Goal: Task Accomplishment & Management: Manage account settings

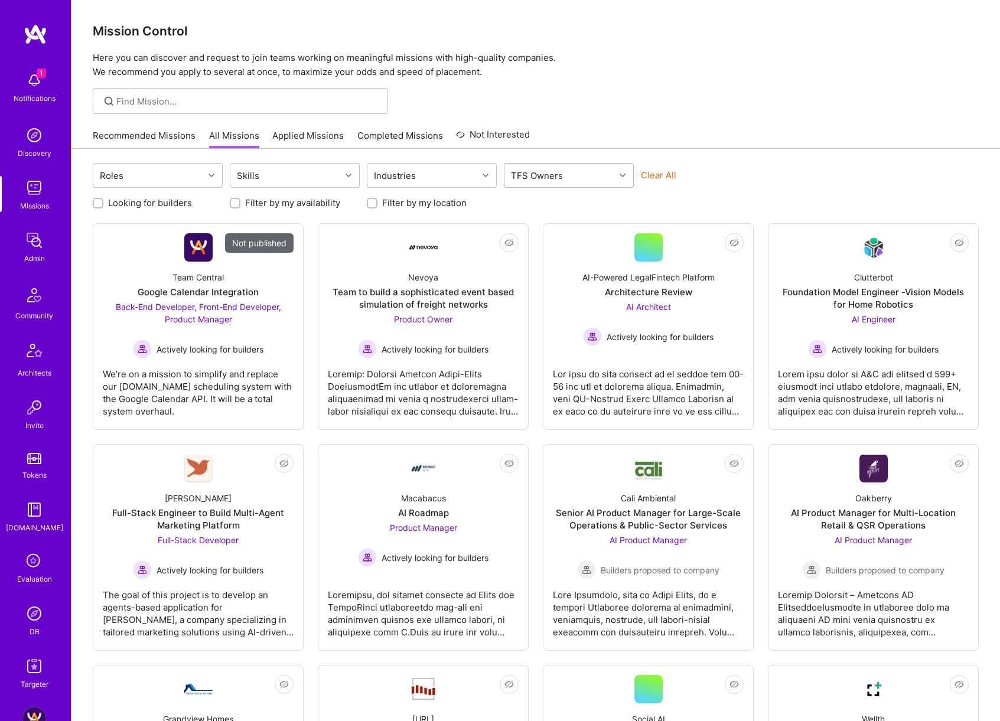
click at [592, 183] on div "TFS Owners" at bounding box center [559, 176] width 110 height 24
click at [553, 203] on div "Dor [PERSON_NAME]" at bounding box center [569, 206] width 116 height 12
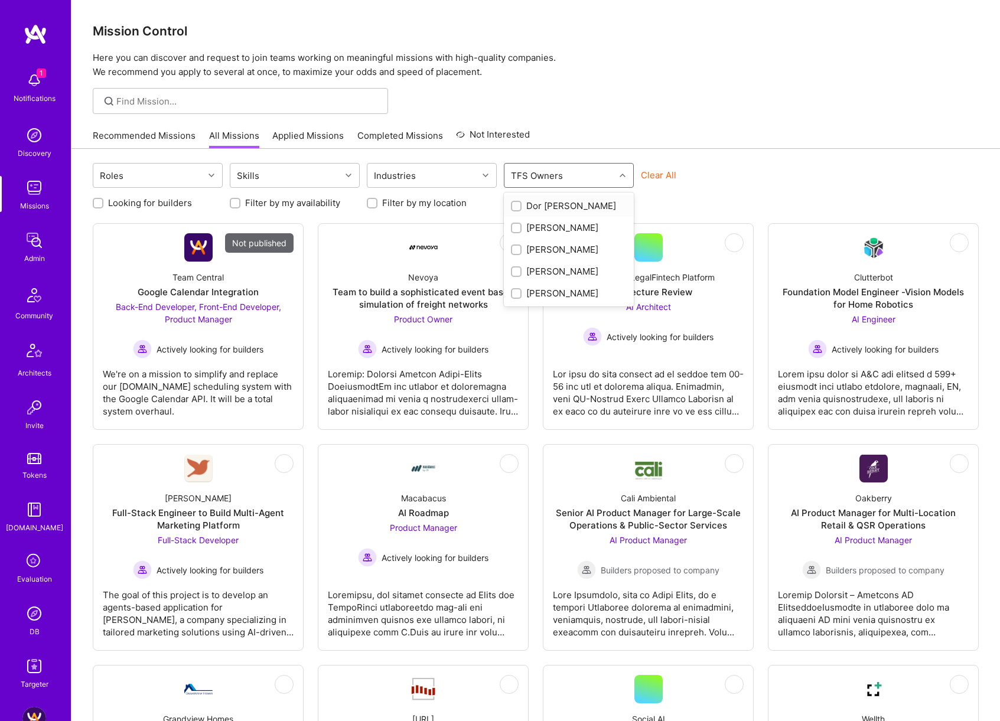
checkbox input "true"
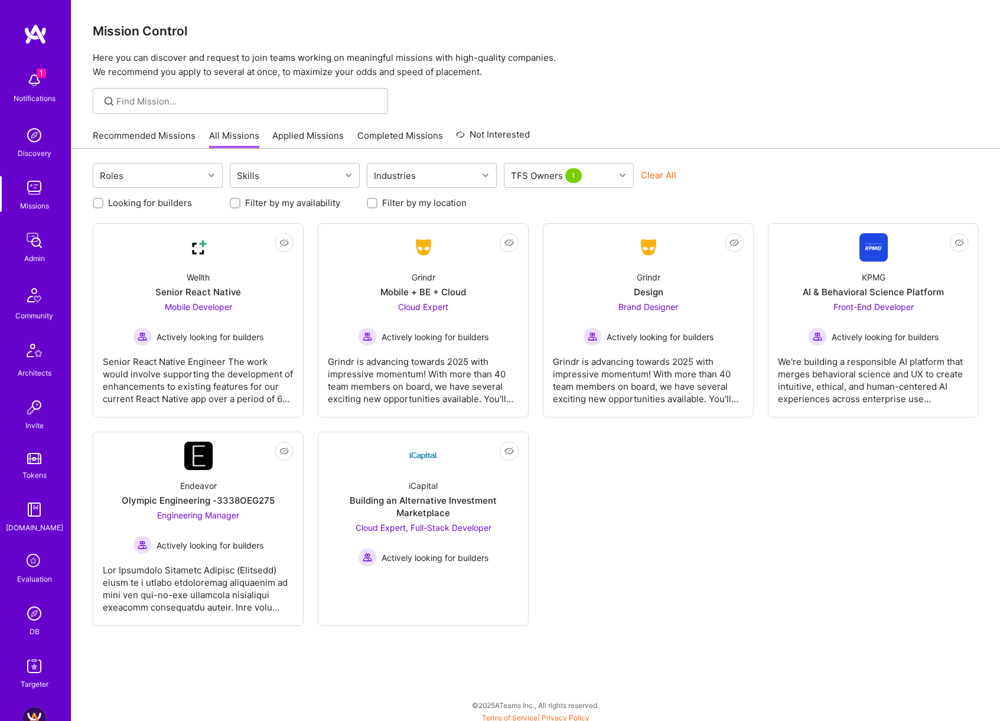
click at [780, 150] on div "Roles Skills Industries TFS Owners 1 Clear All Looking for builders Filter by m…" at bounding box center [535, 437] width 929 height 577
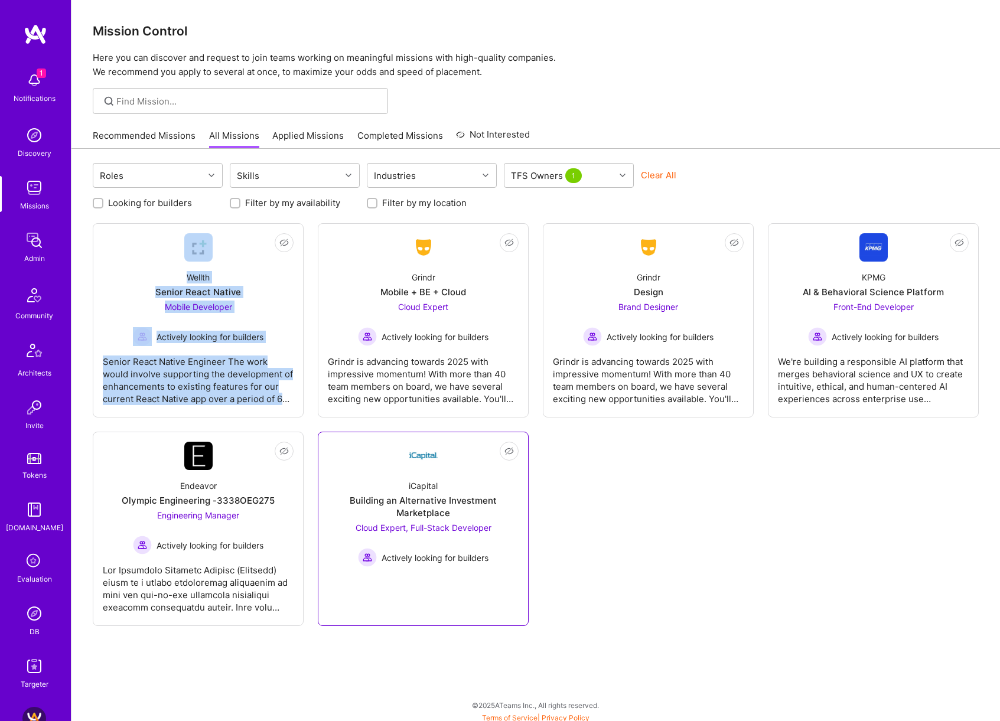
click at [477, 478] on div "iCapital Building an Alternative Investment Marketplace Cloud Expert, Full-Stac…" at bounding box center [423, 518] width 191 height 97
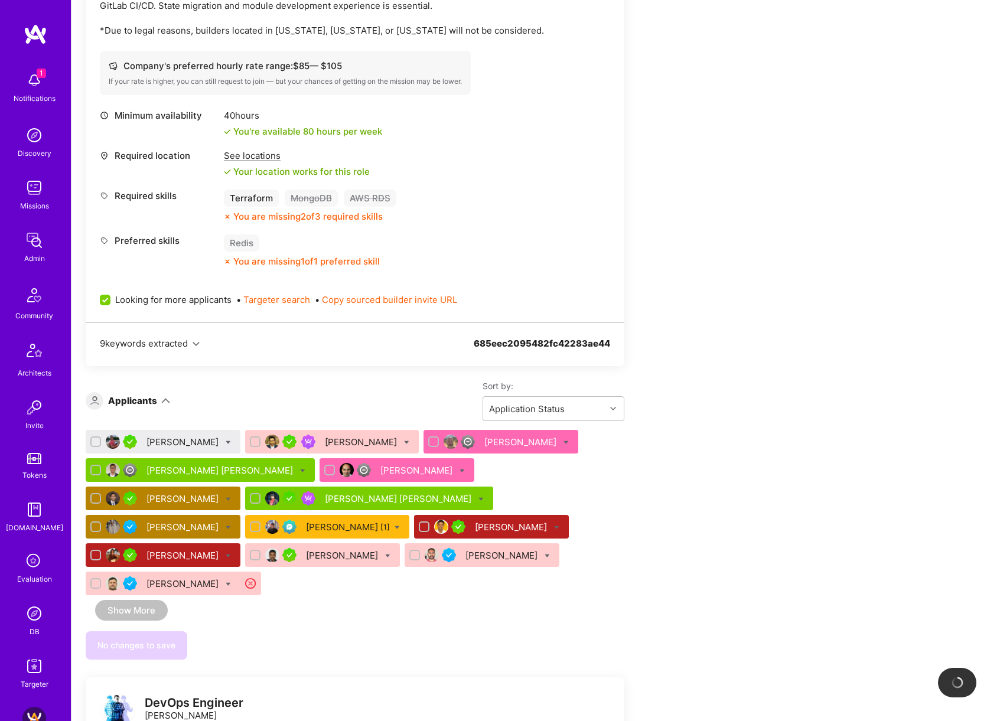
scroll to position [1451, 0]
click at [188, 442] on div "[PERSON_NAME]" at bounding box center [183, 441] width 74 height 12
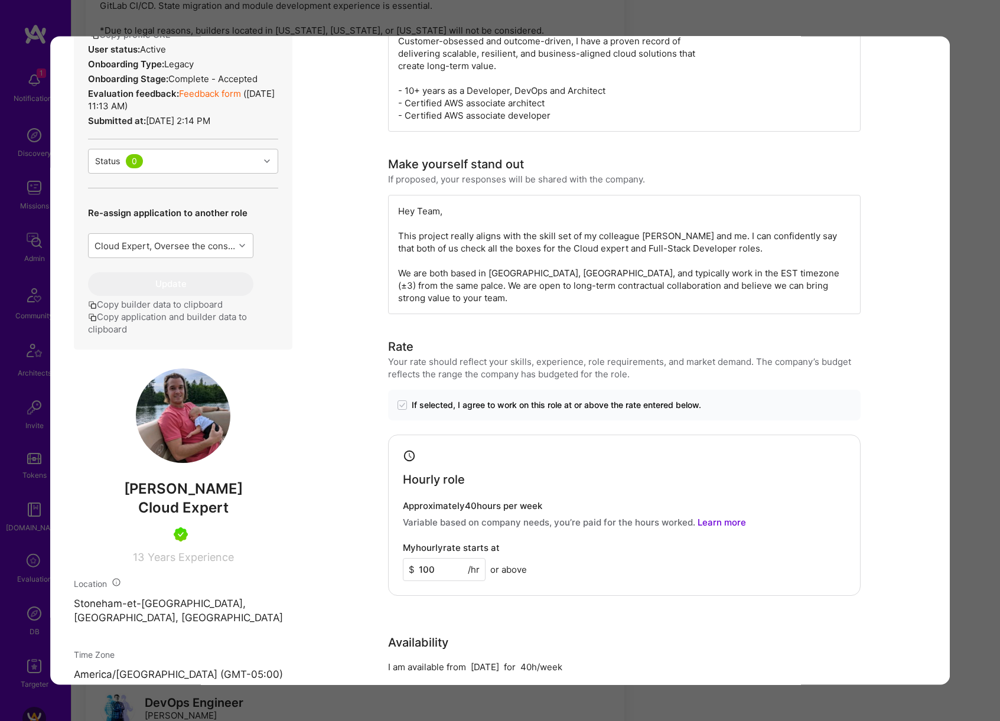
scroll to position [385, 0]
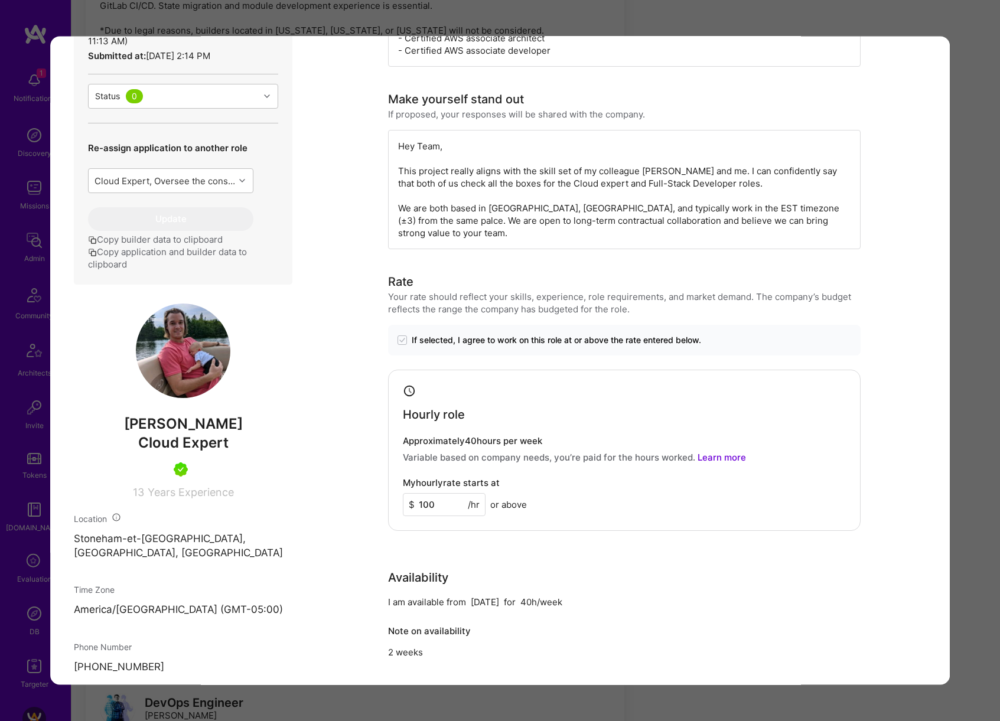
click at [972, 347] on div "Application 1 of 14 Evaluation scores Expertise level Very good Interpersonal s…" at bounding box center [500, 360] width 1000 height 721
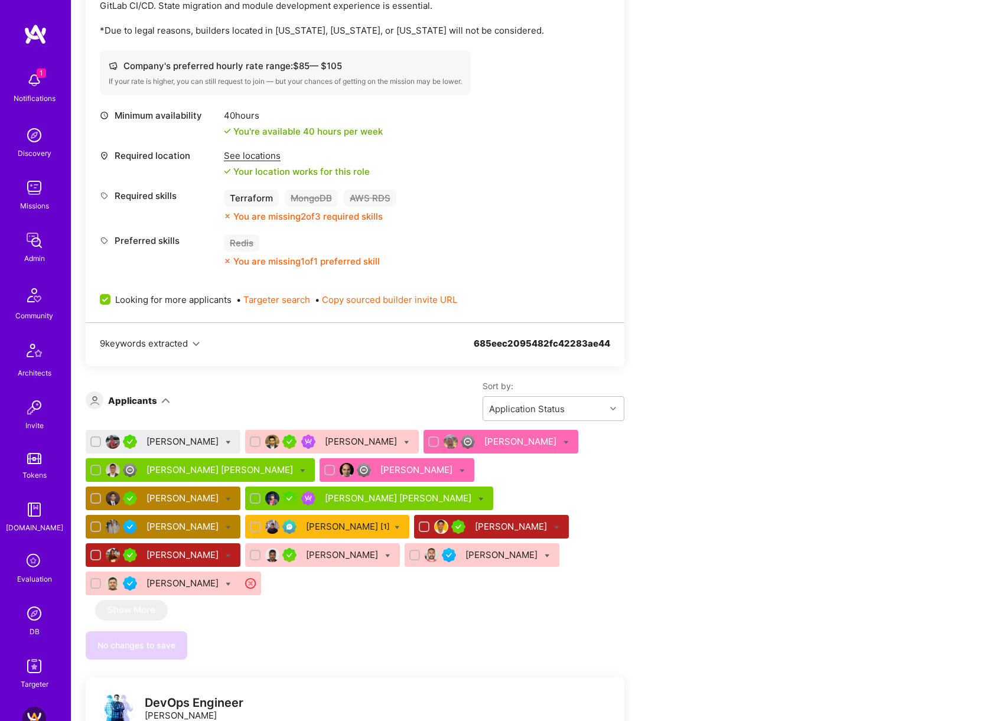
click at [226, 441] on icon at bounding box center [228, 441] width 5 height 5
checkbox input "true"
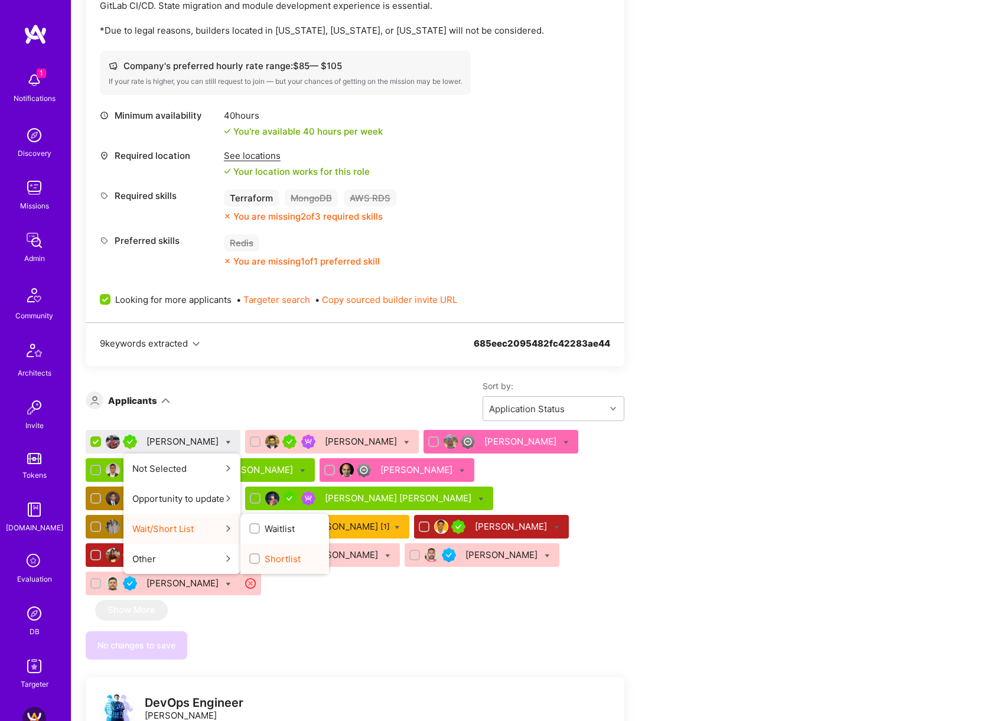
click at [270, 556] on span "Shortlist" at bounding box center [283, 559] width 36 height 12
click at [260, 556] on input "Shortlist" at bounding box center [256, 559] width 8 height 8
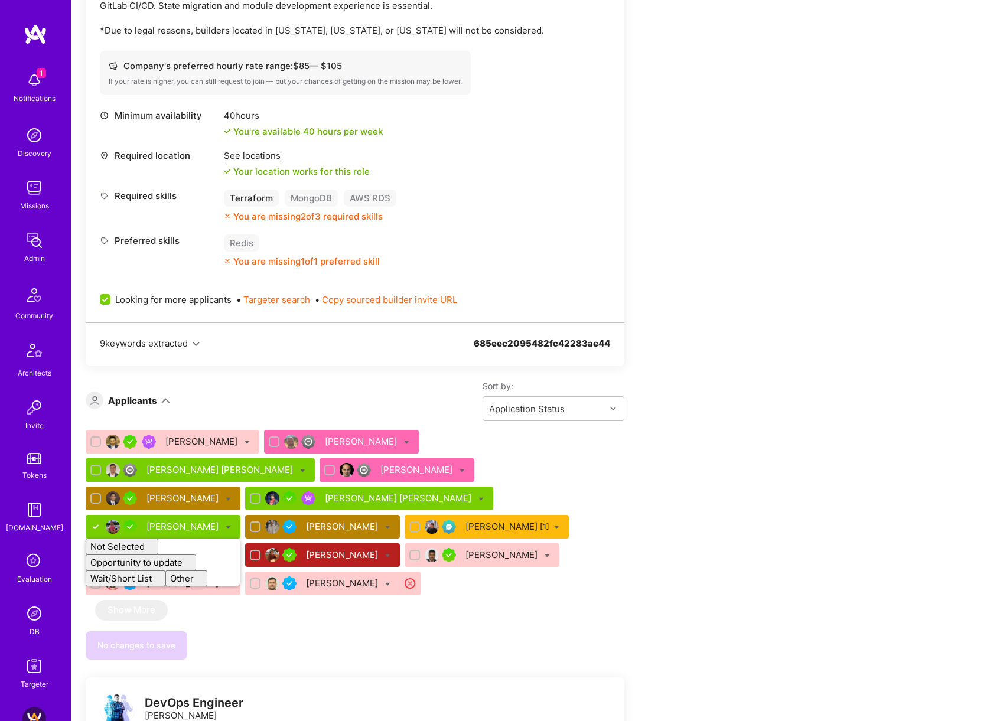
checkbox input "false"
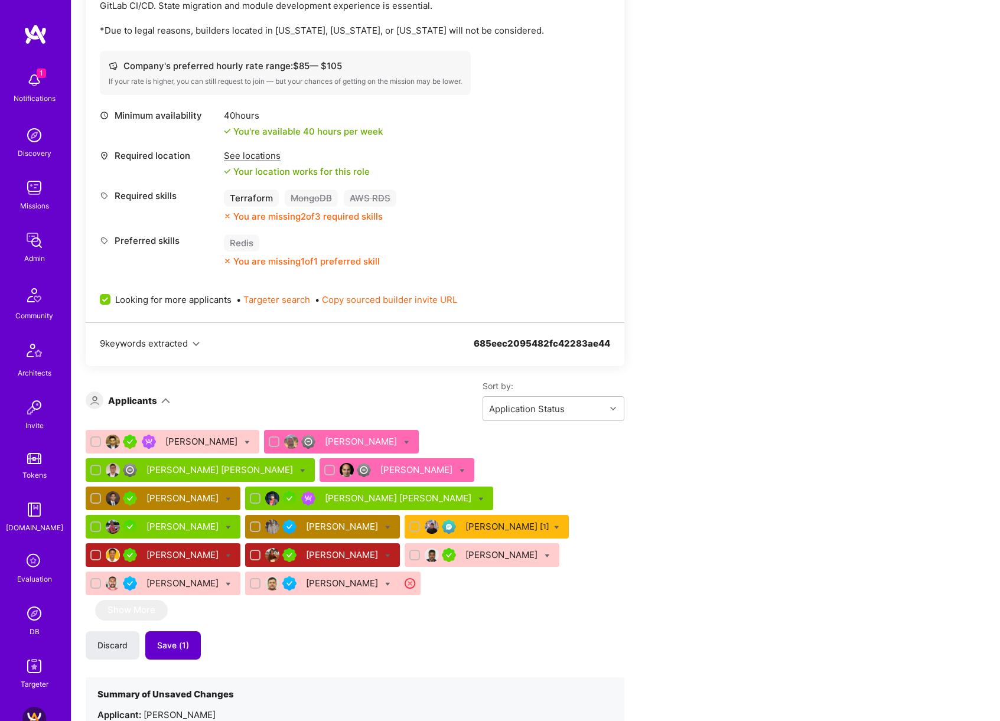
click at [183, 643] on span "Save (1)" at bounding box center [173, 646] width 32 height 12
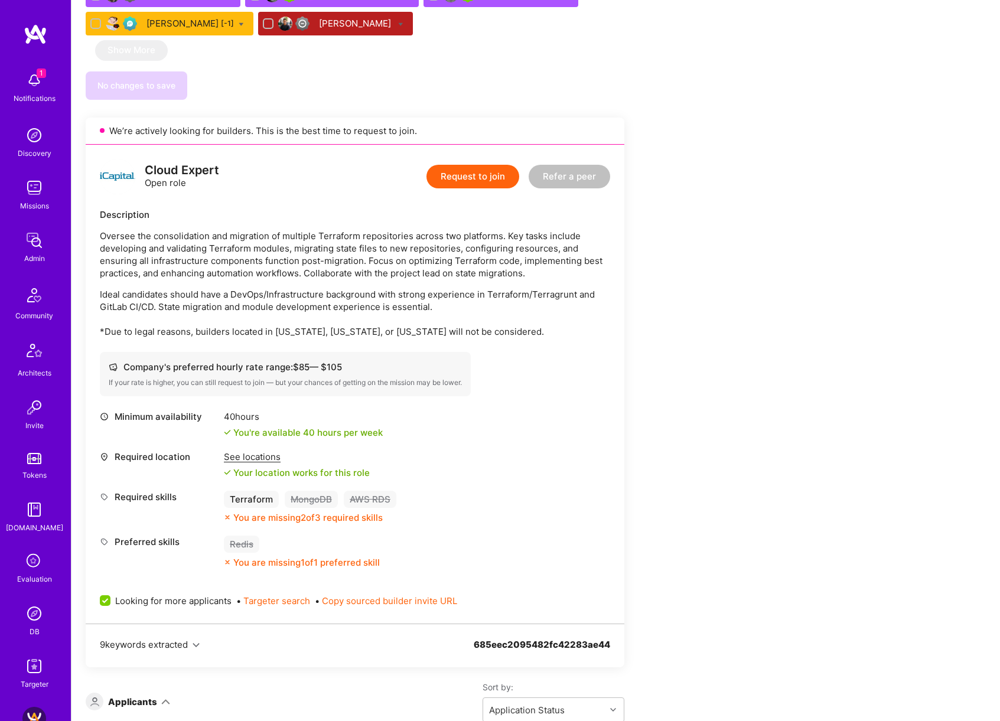
scroll to position [1361, 0]
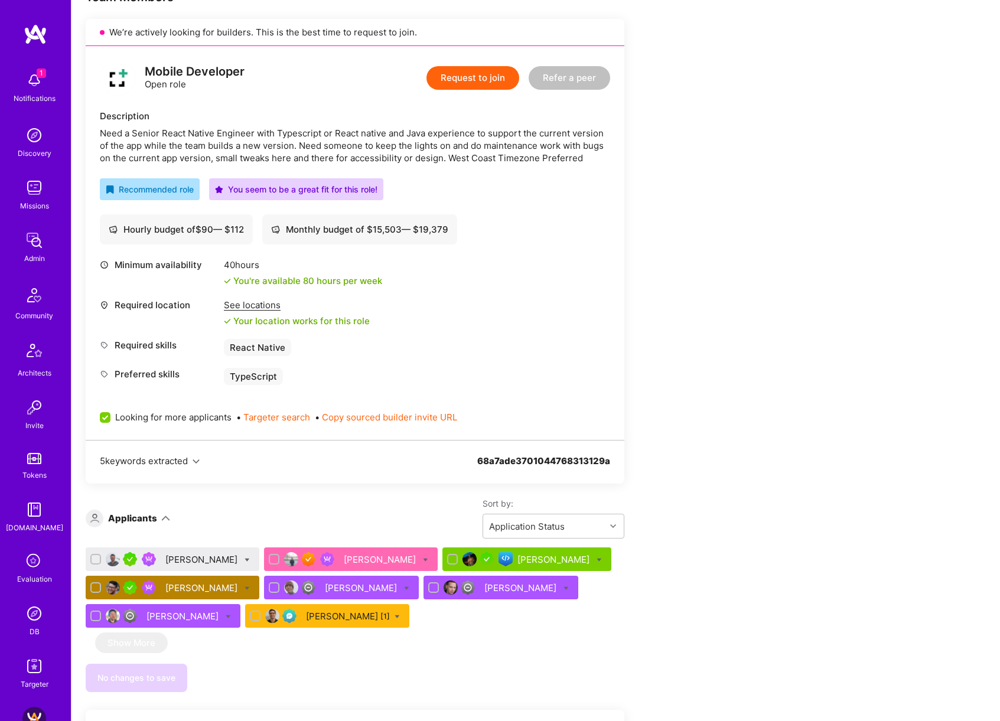
scroll to position [227, 0]
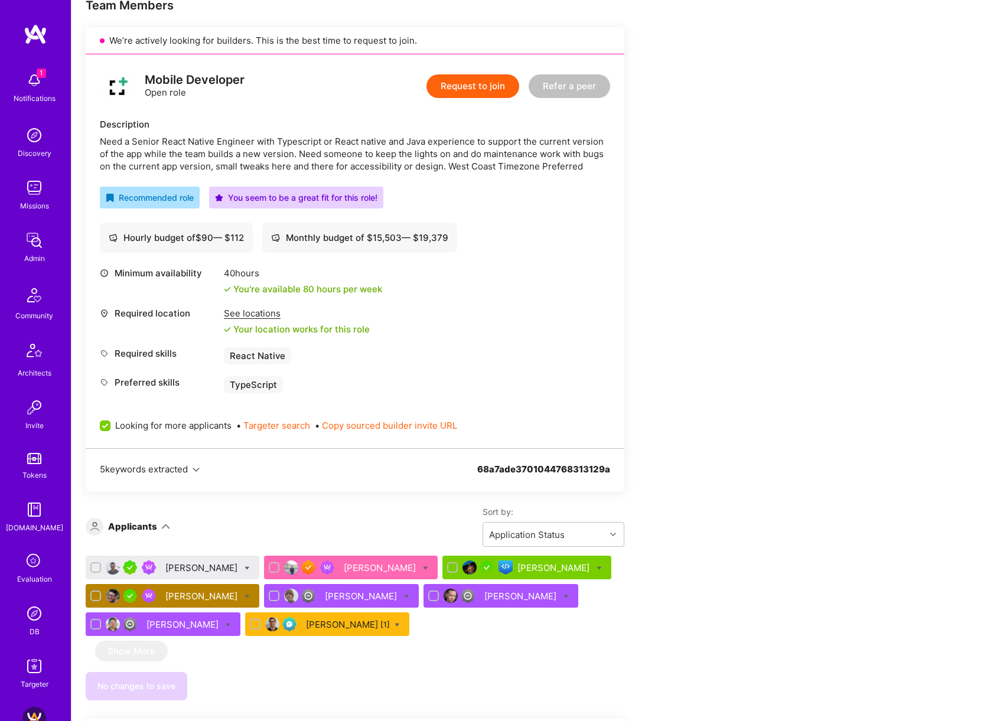
click at [183, 568] on div "Ahmed Bekhit" at bounding box center [202, 568] width 74 height 12
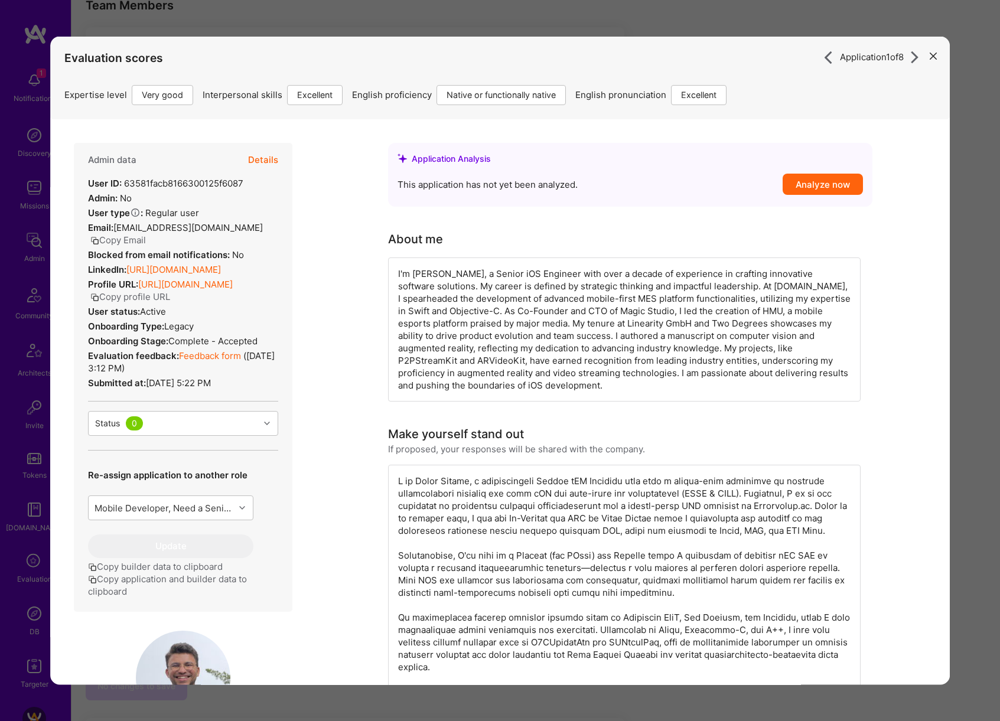
click at [979, 283] on div "Application 1 of 8 Evaluation scores Expertise level Very good Interpersonal sk…" at bounding box center [500, 360] width 1000 height 721
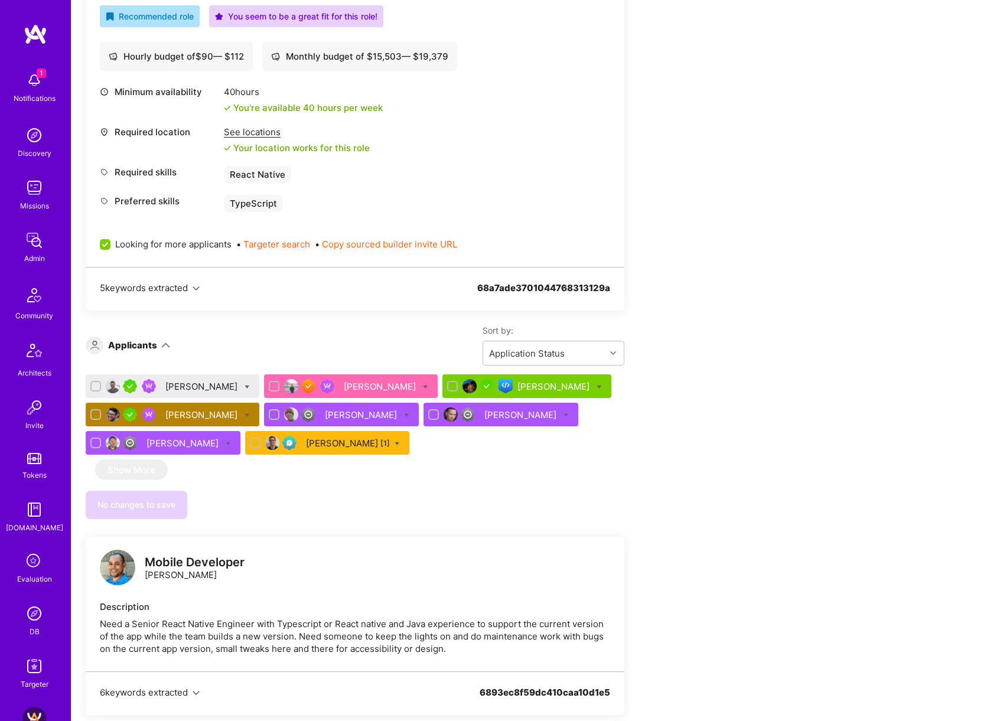
scroll to position [411, 0]
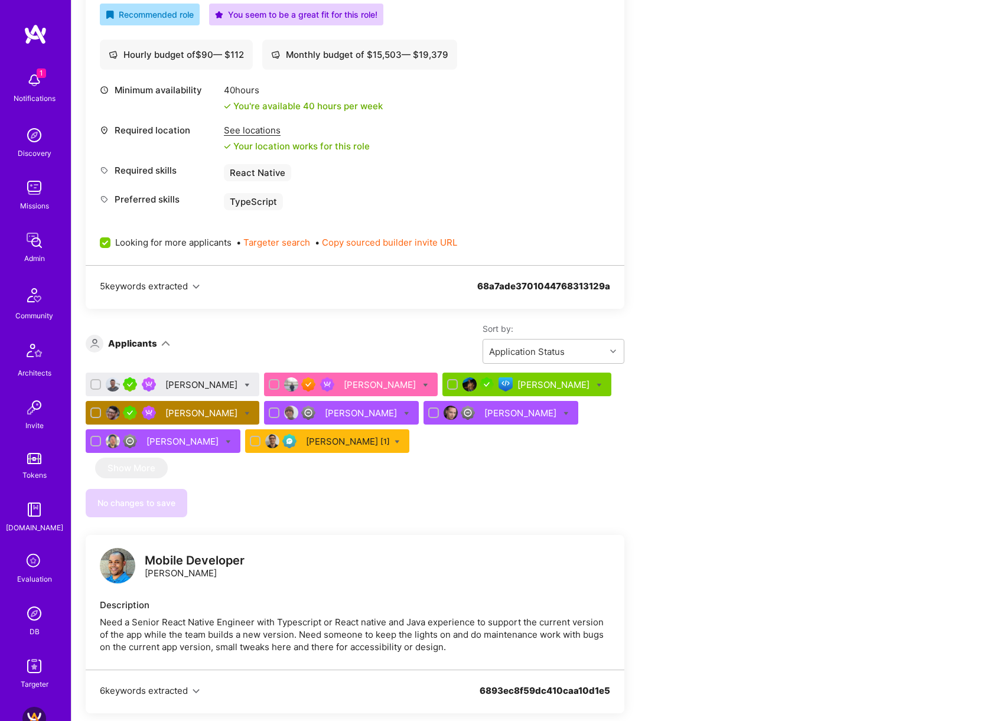
click at [194, 386] on div "Ahmed Bekhit" at bounding box center [202, 385] width 74 height 12
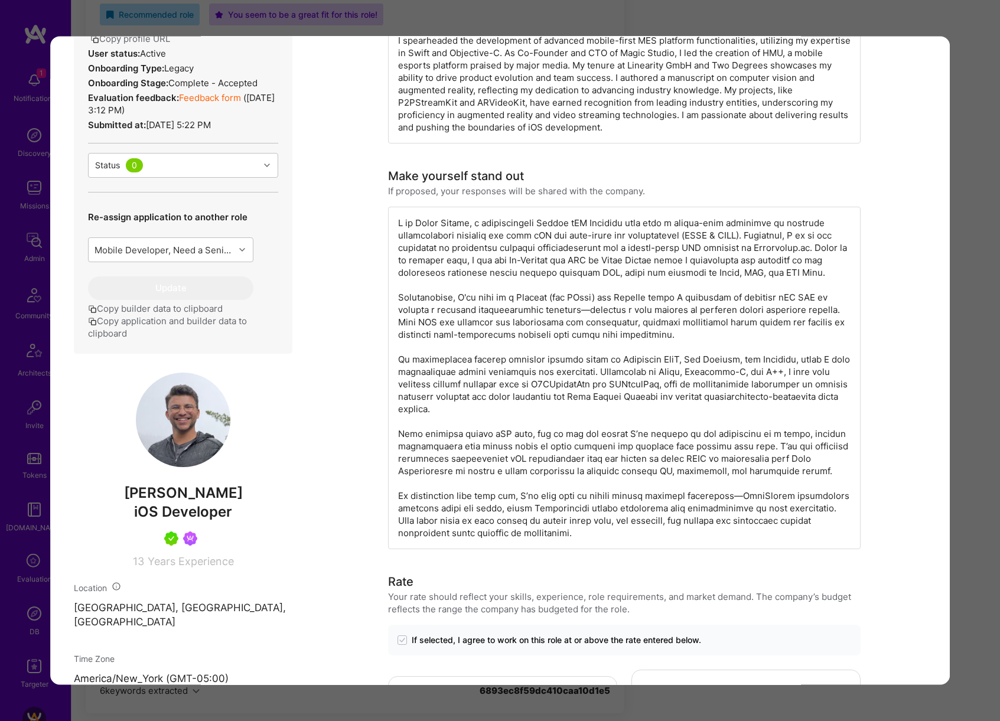
scroll to position [266, 0]
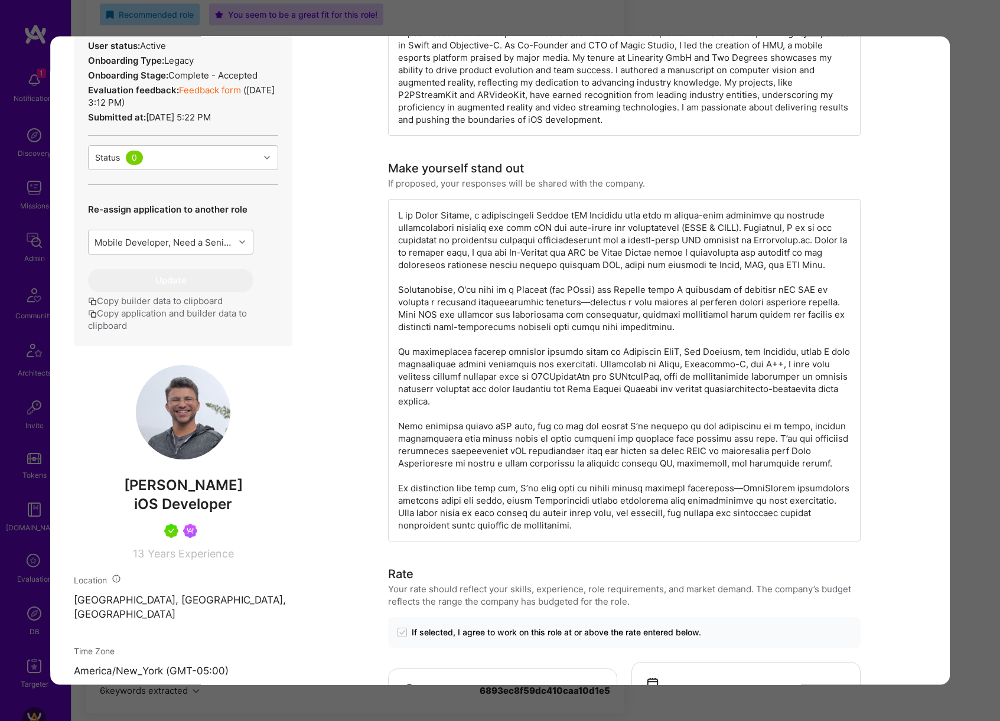
click at [994, 285] on div "Application 1 of 8 Evaluation scores Expertise level Very good Interpersonal sk…" at bounding box center [500, 360] width 1000 height 721
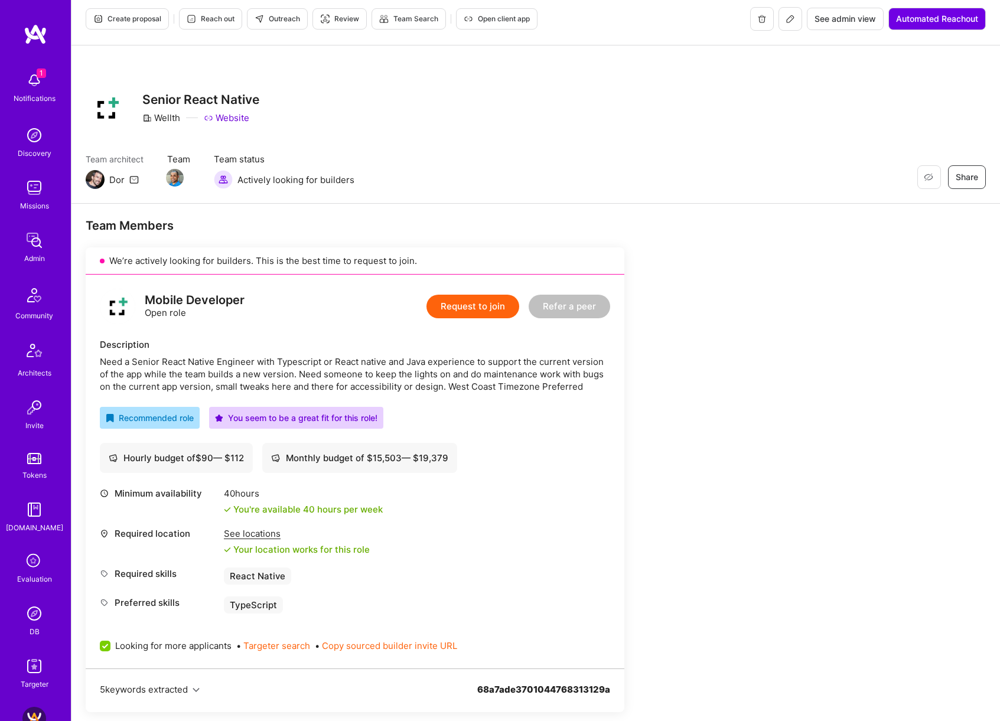
scroll to position [261, 0]
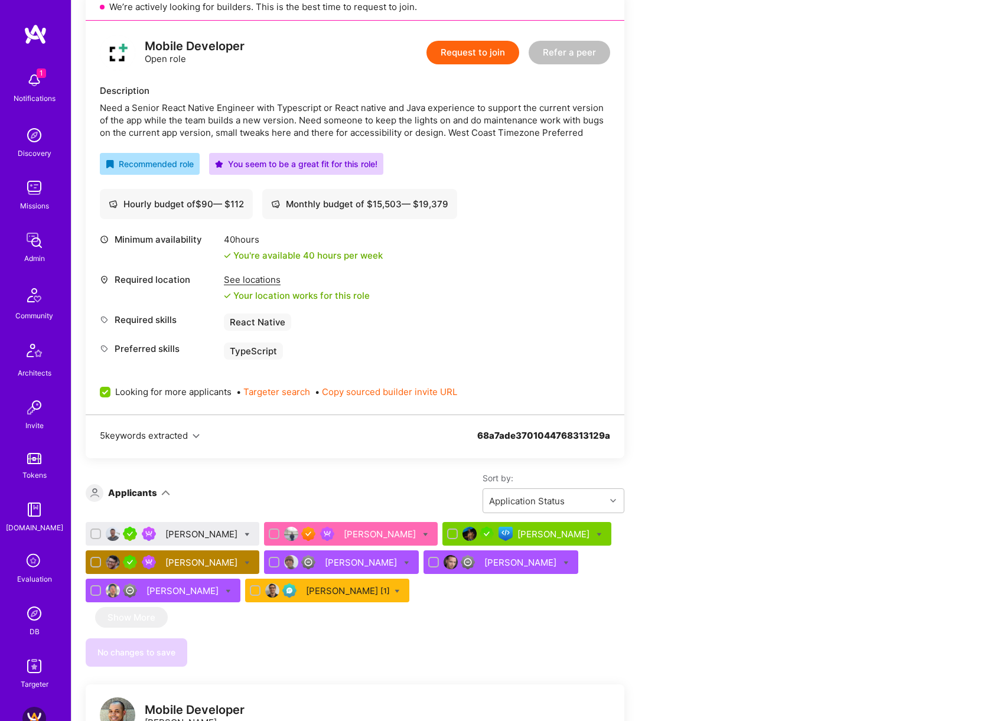
click at [199, 390] on span "Looking for more applicants" at bounding box center [173, 392] width 116 height 12
click at [112, 390] on input "Looking for more applicants" at bounding box center [106, 392] width 11 height 11
click at [175, 392] on span "Looking for more applicants" at bounding box center [173, 392] width 116 height 12
click at [110, 392] on input "Looking for more applicants" at bounding box center [106, 392] width 8 height 8
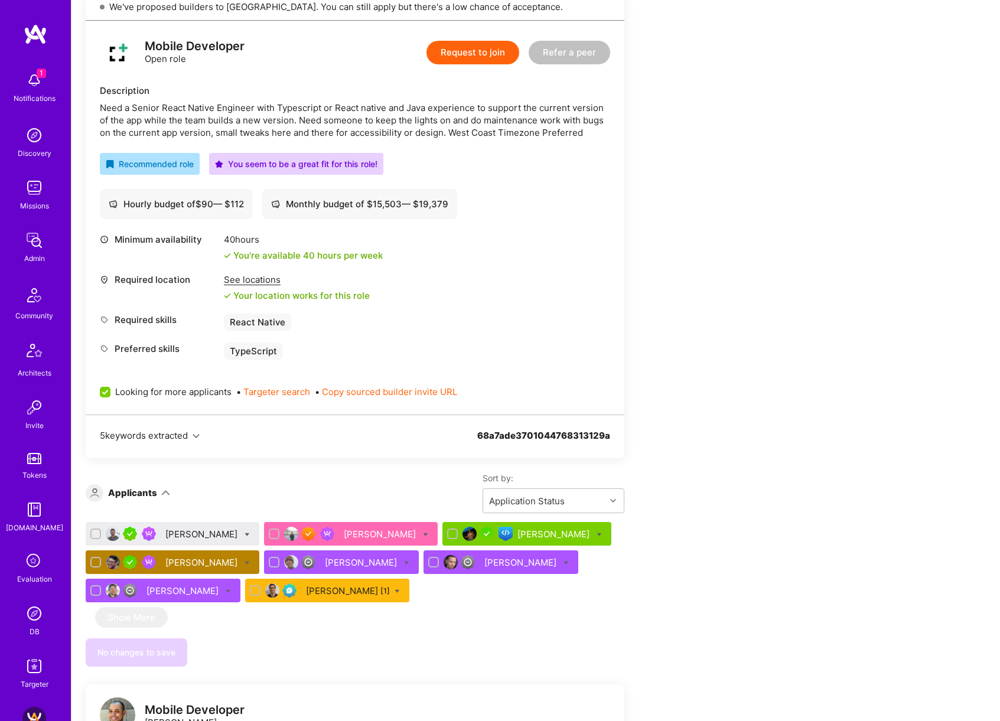
scroll to position [0, 0]
click at [186, 393] on span "Looking for more applicants" at bounding box center [173, 392] width 116 height 12
click at [112, 393] on input "Looking for more applicants" at bounding box center [106, 392] width 11 height 11
checkbox input "false"
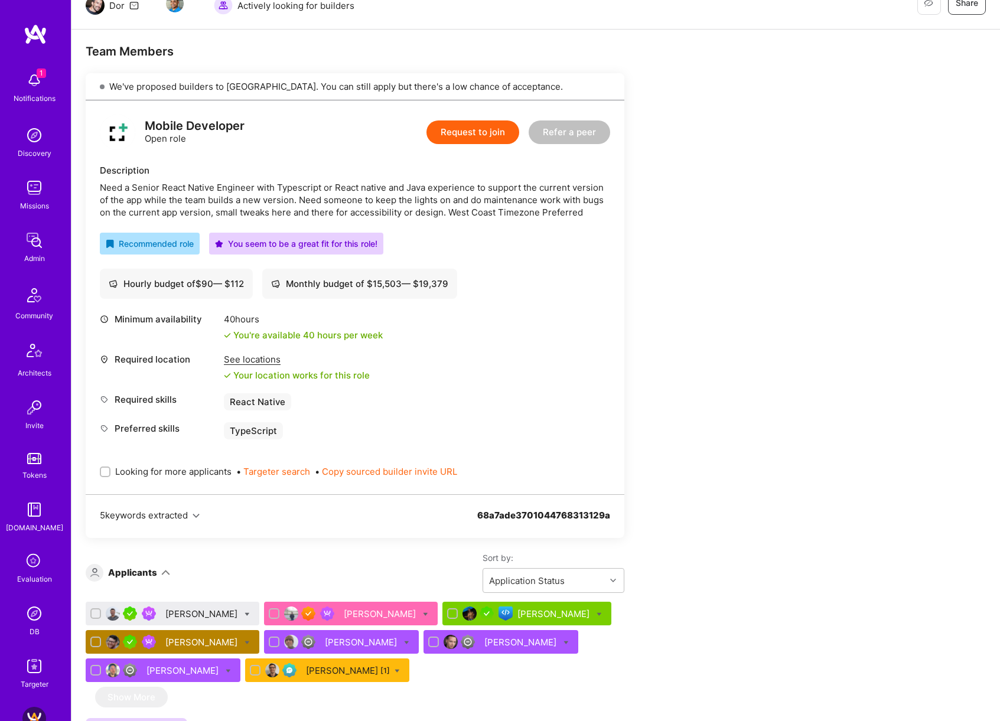
scroll to position [380, 0]
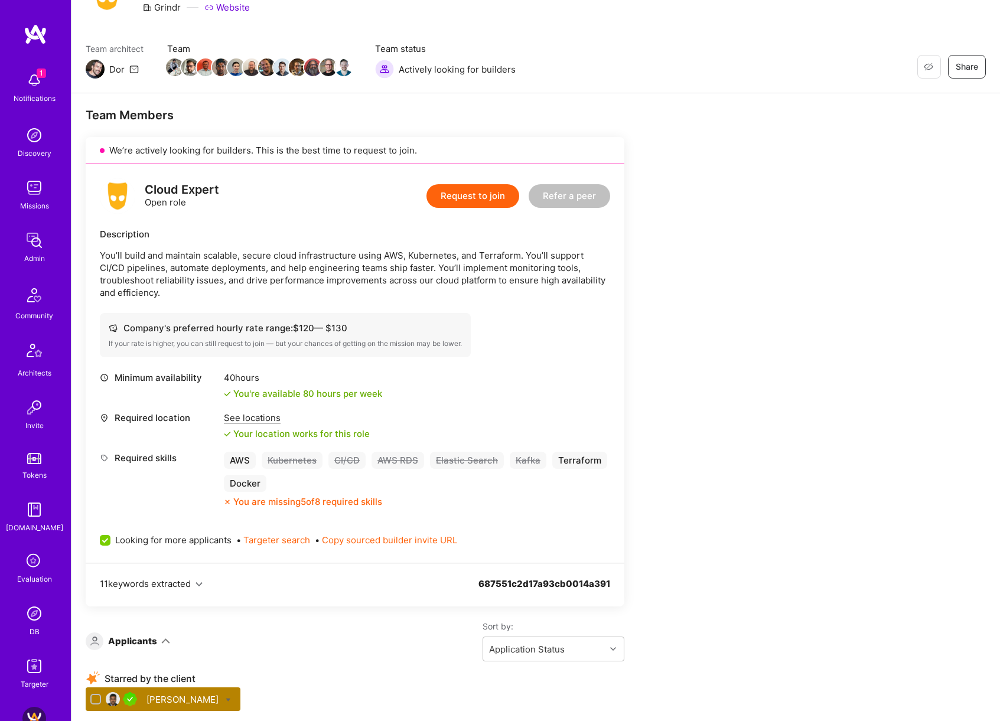
scroll to position [429, 0]
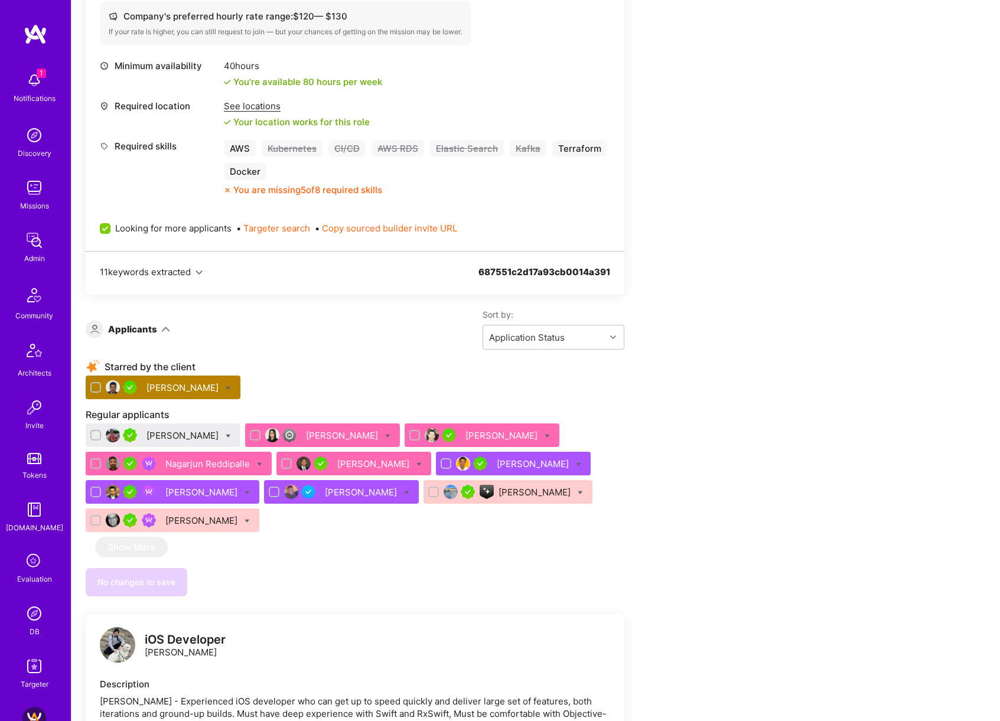
click at [226, 434] on icon at bounding box center [228, 436] width 5 height 5
checkbox input "true"
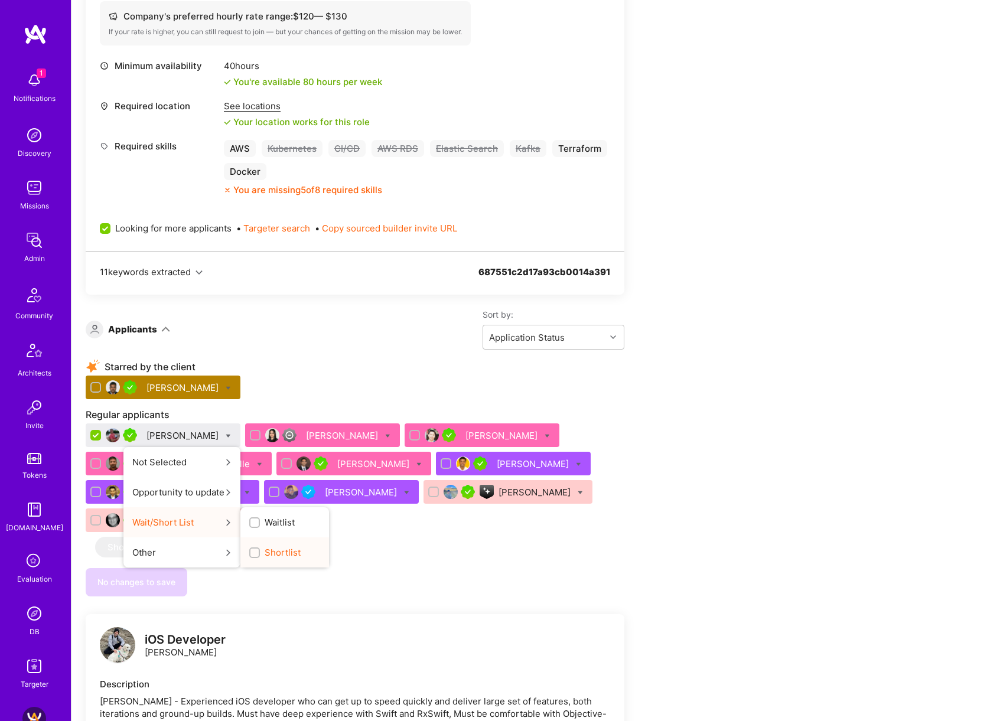
click at [265, 546] on span "Shortlist" at bounding box center [283, 552] width 36 height 12
click at [260, 549] on input "Shortlist" at bounding box center [256, 553] width 8 height 8
checkbox input "true"
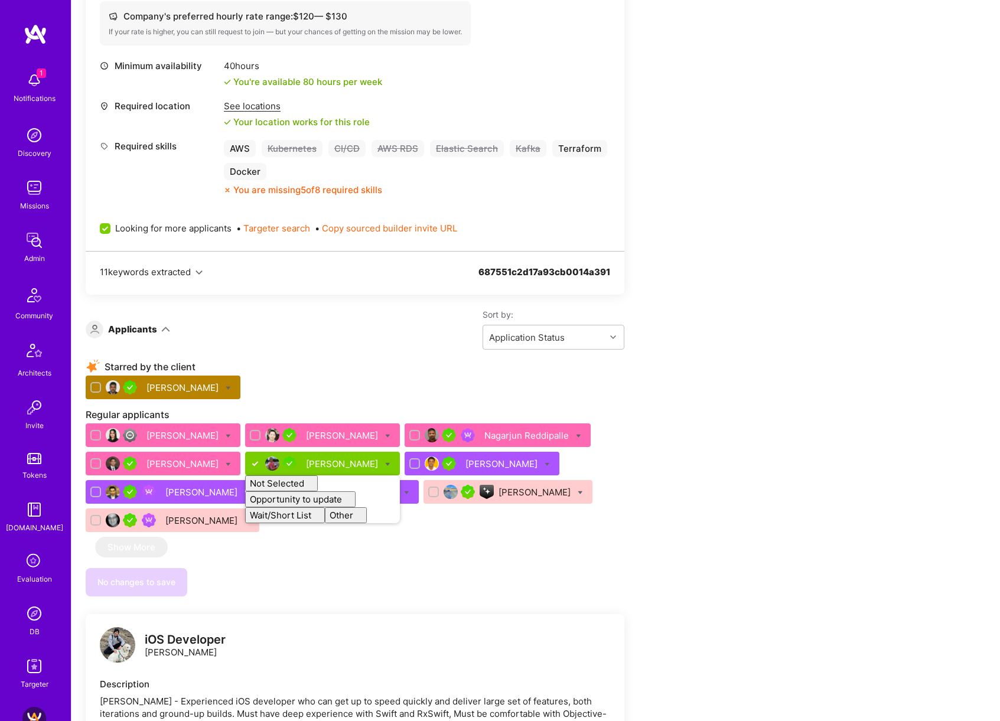
checkbox input "false"
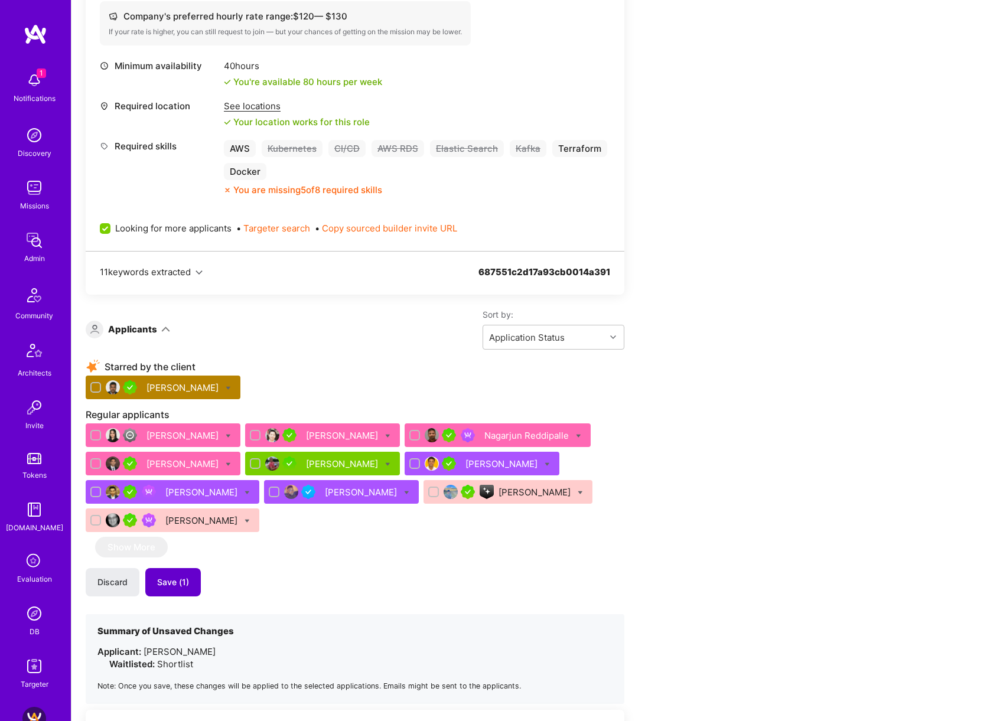
drag, startPoint x: 158, startPoint y: 572, endPoint x: 175, endPoint y: 572, distance: 16.5
click at [161, 576] on span "Save (1)" at bounding box center [173, 582] width 32 height 12
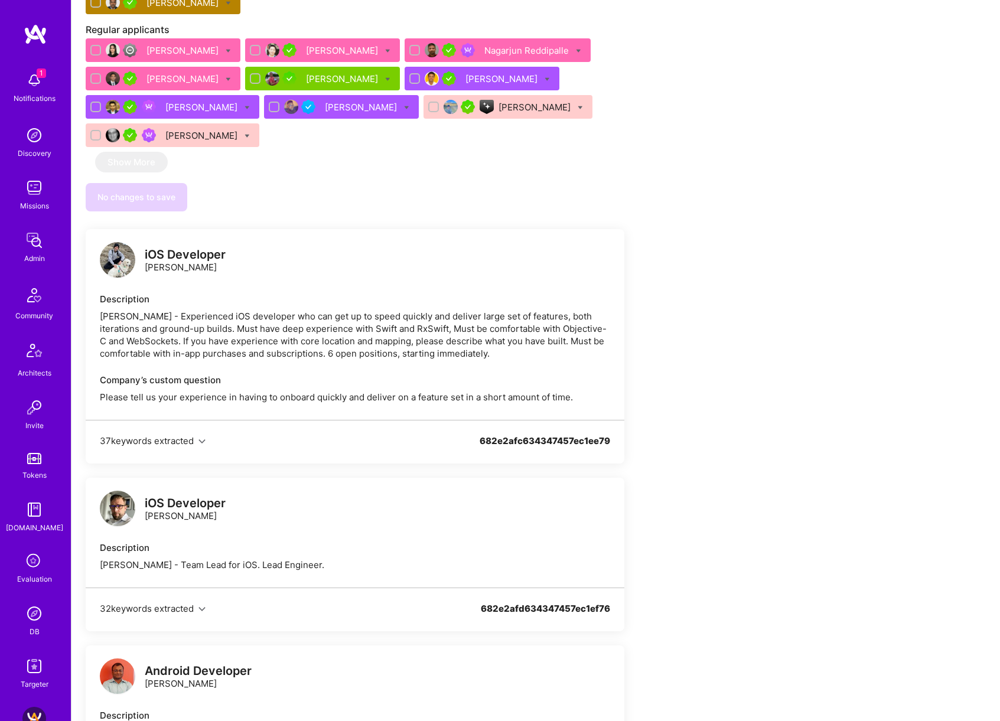
scroll to position [912, 0]
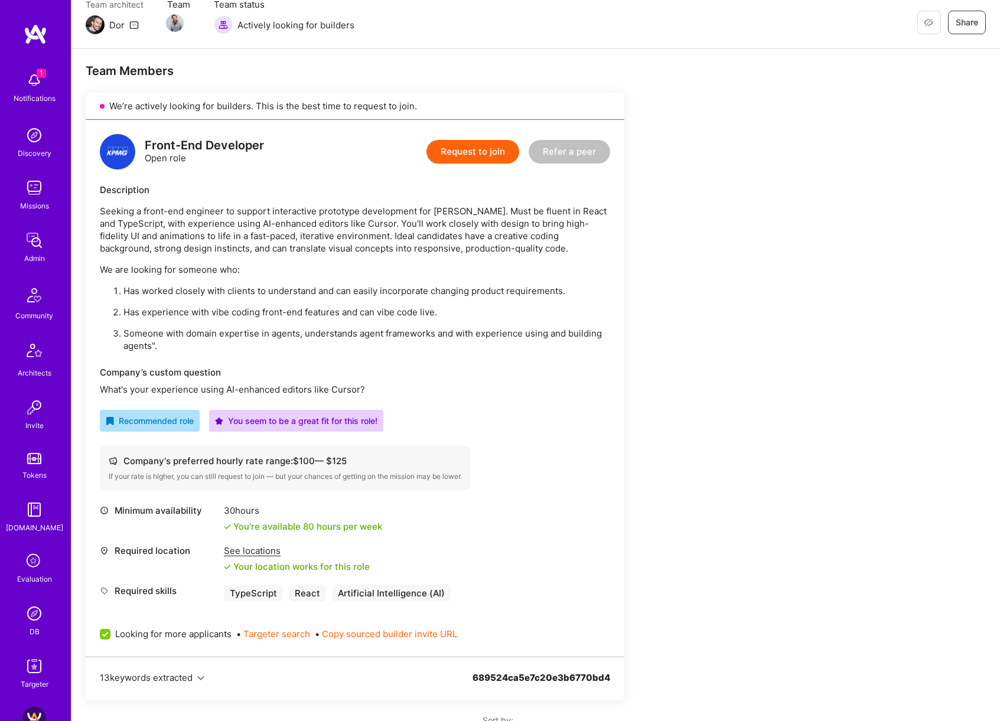
scroll to position [535, 0]
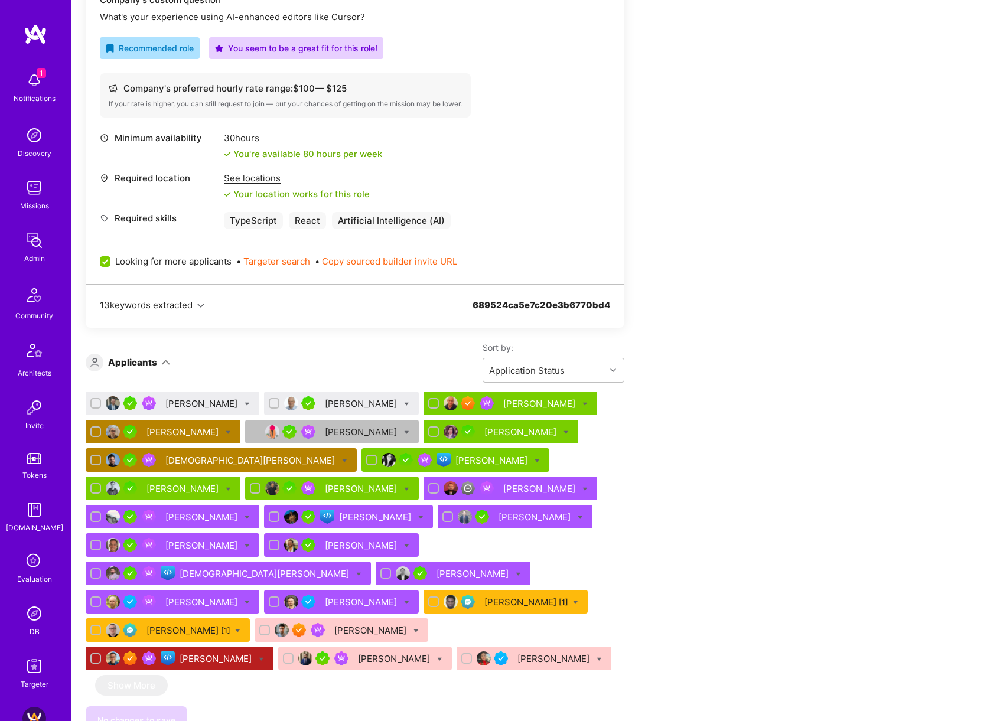
click at [371, 399] on div "Andrew Slovak" at bounding box center [341, 404] width 155 height 24
click at [377, 400] on div "Andrew Slovak" at bounding box center [341, 404] width 155 height 24
click at [404, 404] on icon at bounding box center [406, 404] width 5 height 5
checkbox input "true"
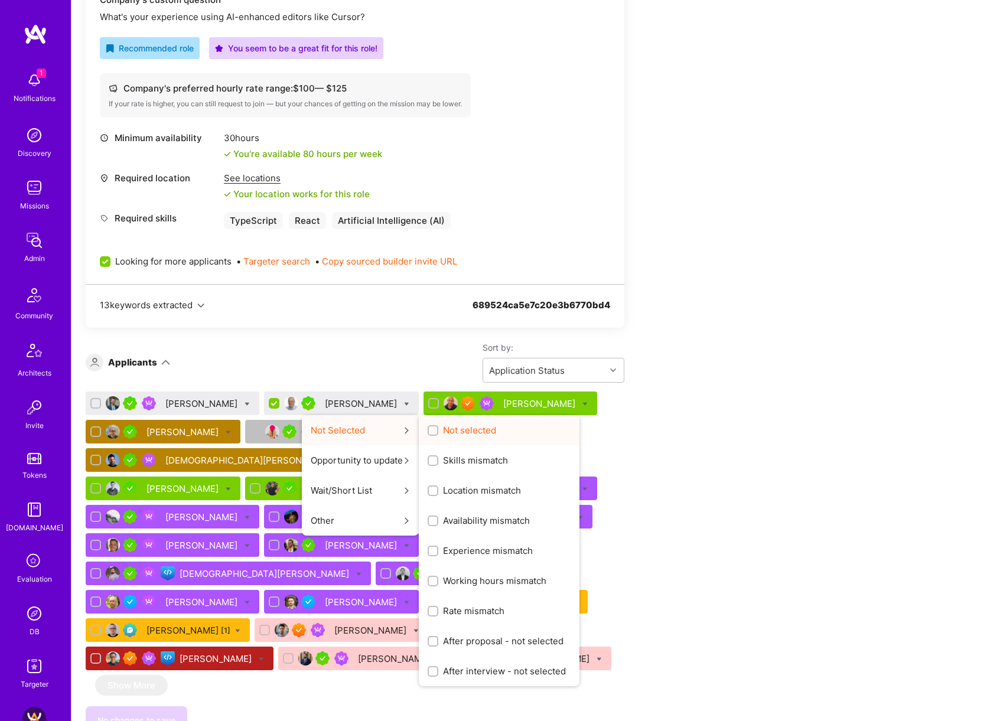
click at [443, 432] on span "Not selected" at bounding box center [469, 430] width 53 height 12
click at [430, 432] on input "Not selected" at bounding box center [434, 431] width 8 height 8
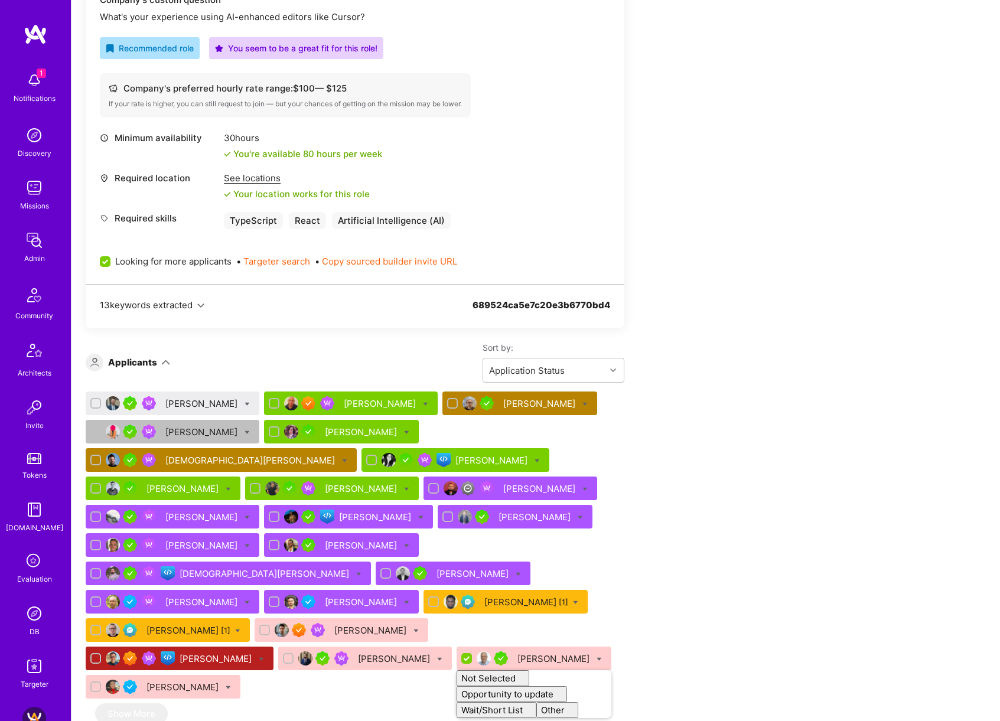
checkbox input "false"
click at [692, 393] on div "Team Members We’re actively looking for builders. This is the best time to requ…" at bounding box center [440, 675] width 709 height 1971
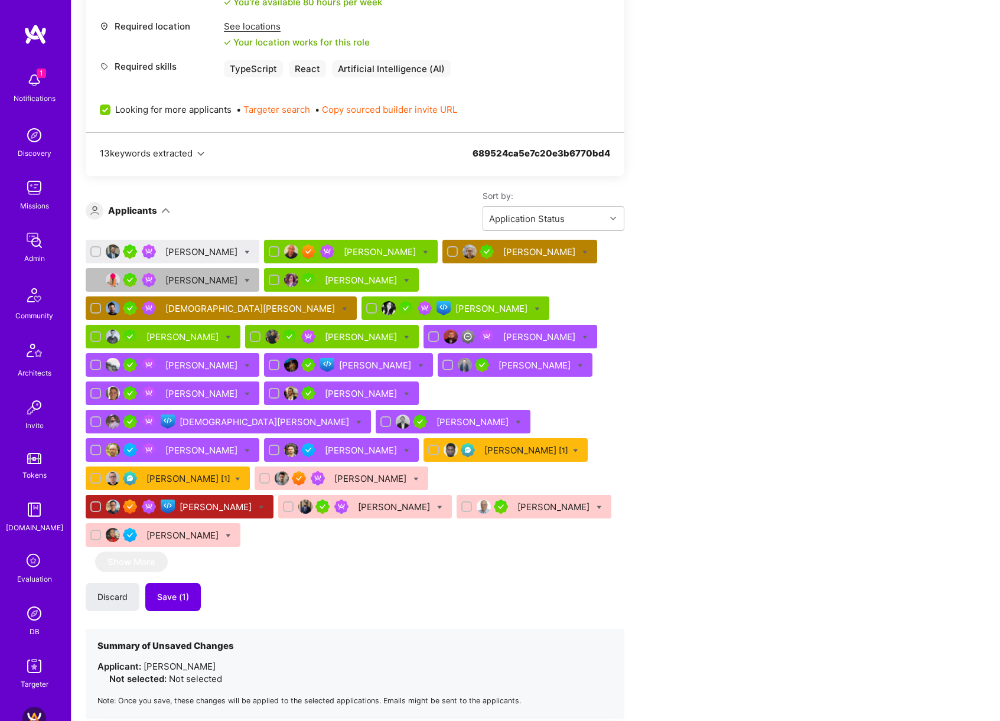
scroll to position [699, 0]
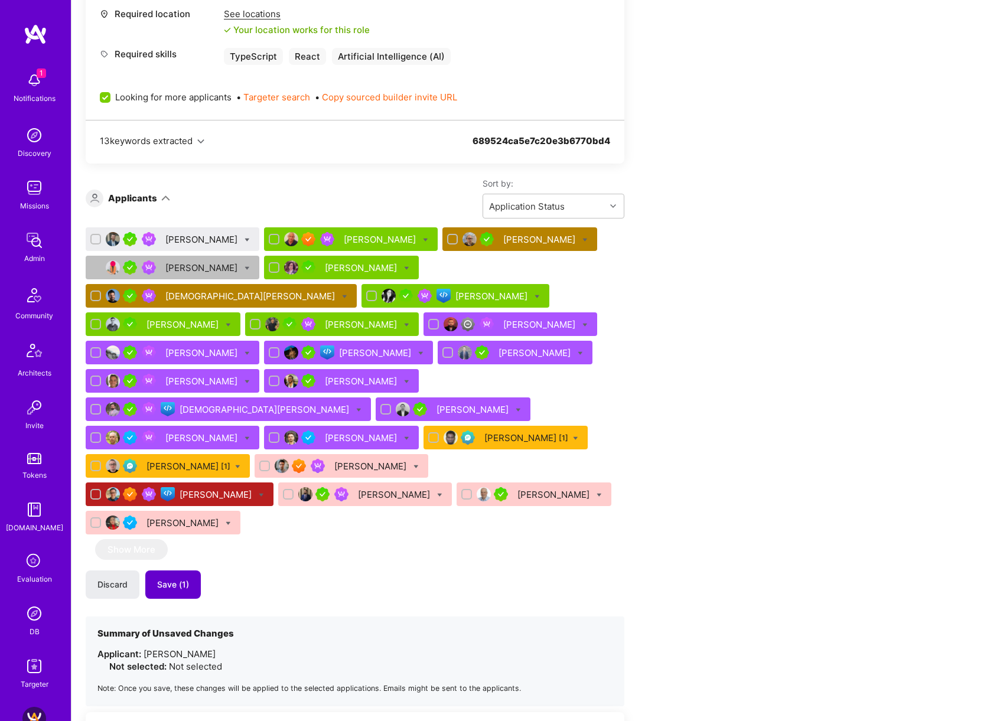
click at [180, 571] on button "Save (1)" at bounding box center [173, 585] width 56 height 28
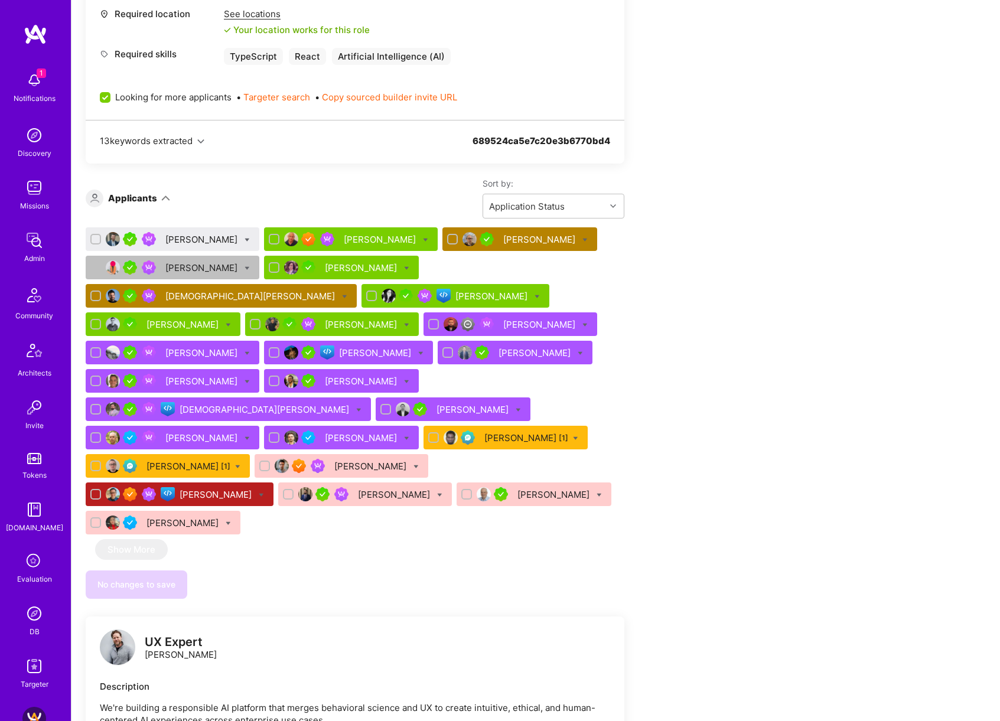
click at [245, 239] on icon at bounding box center [247, 239] width 5 height 5
checkbox input "true"
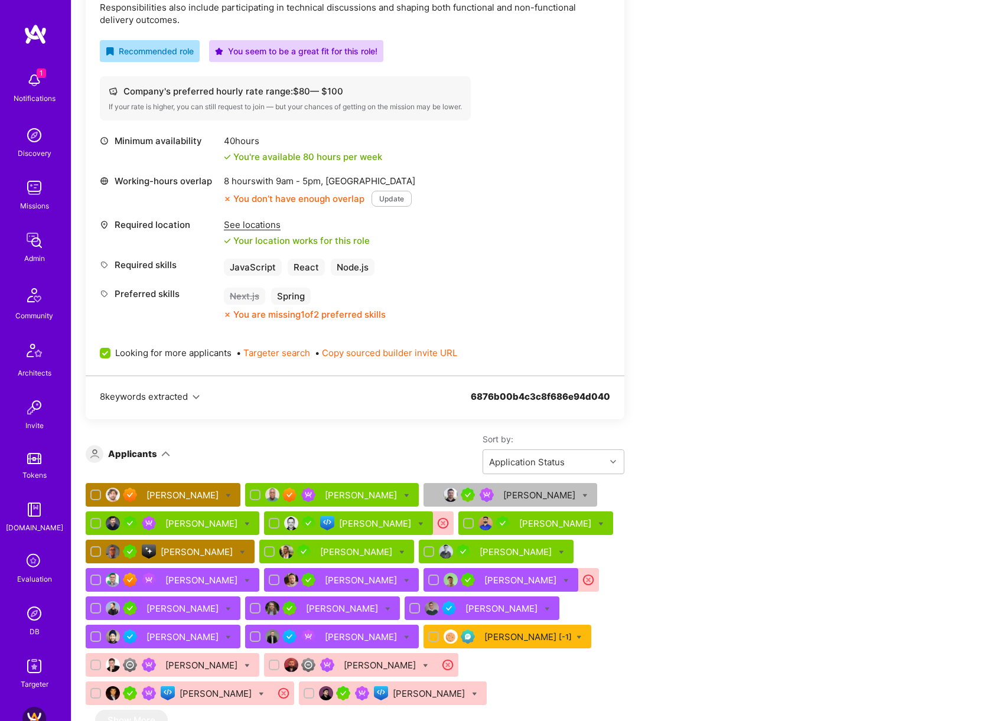
scroll to position [634, 0]
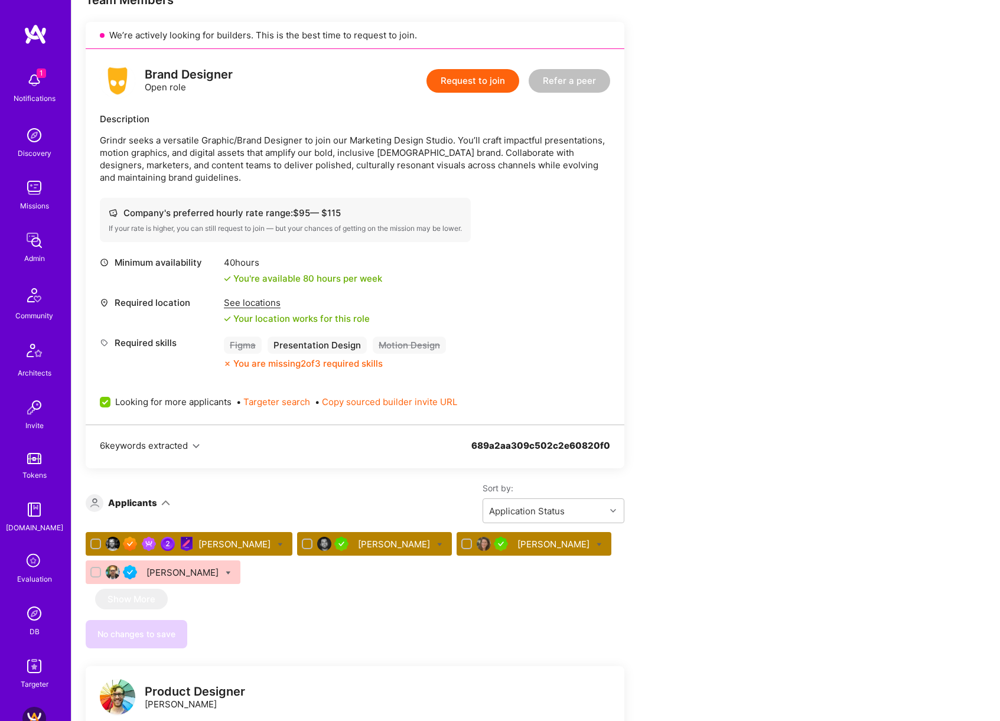
scroll to position [294, 0]
